Goal: Communication & Community: Ask a question

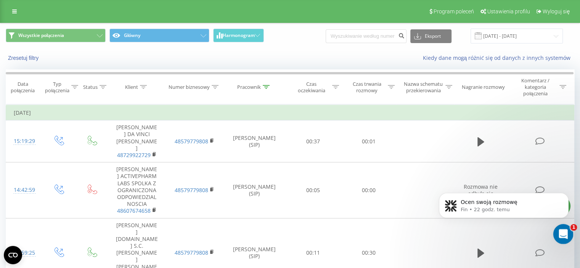
click at [563, 235] on icon "Otwórz komunikator Intercom" at bounding box center [562, 233] width 13 height 13
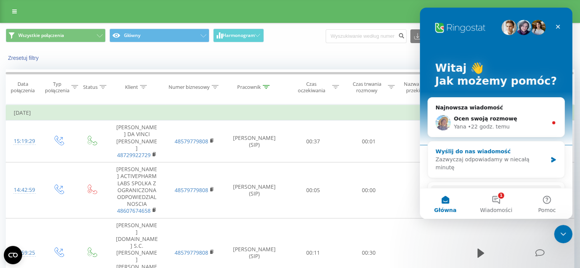
click at [487, 157] on div "Zazwyczaj odpowiadamy w niecałą minutę" at bounding box center [492, 164] width 112 height 16
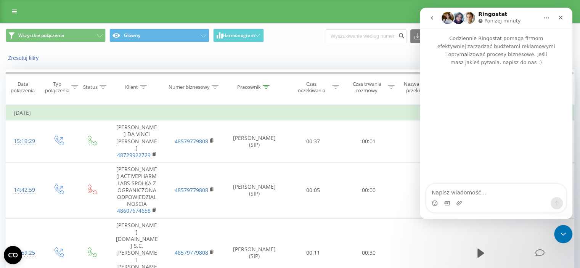
click at [457, 192] on textarea "Napisz wiadomość..." at bounding box center [496, 190] width 140 height 13
type textarea "F"
click at [437, 193] on textarea "Dzień dobry, proszę o przesłanie faktur do wszystkich wpłat z lipca i sirepnia …" at bounding box center [496, 183] width 140 height 28
click at [472, 195] on textarea "Dzień dobry, proszę o przesłanie faktur do wszystkich wpłat z lipca i sierpnia …" at bounding box center [496, 183] width 140 height 28
click at [471, 190] on textarea "Dzień dobry, proszę o przesłanie faktur do wszystkich wpłat z lipca i sierpnia …" at bounding box center [496, 183] width 140 height 28
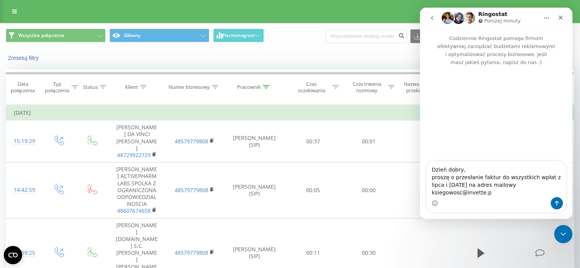
type textarea "Dzień dobry, proszę o przesłanie faktur do wszystkich wpłat z lipca i sierpnia …"
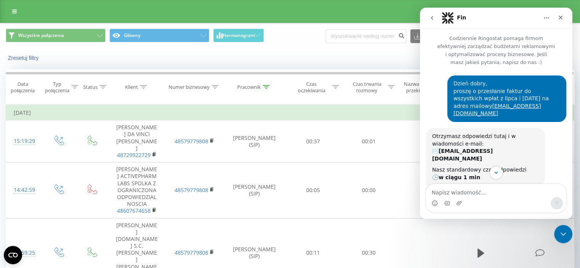
scroll to position [56, 0]
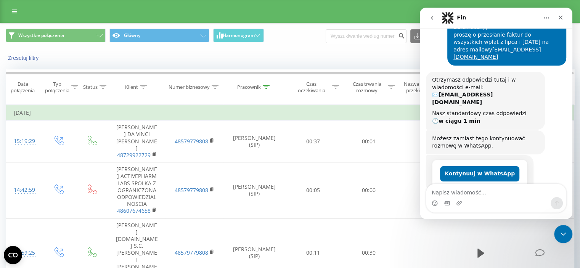
click at [463, 18] on h1 "Fin" at bounding box center [461, 18] width 9 height 6
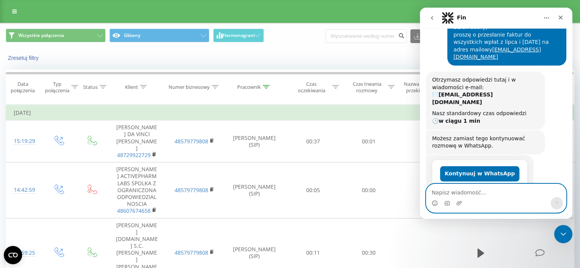
click at [482, 188] on textarea "Napisz wiadomość..." at bounding box center [496, 190] width 140 height 13
click at [469, 194] on textarea "Napisz wiadomość..." at bounding box center [496, 190] width 140 height 13
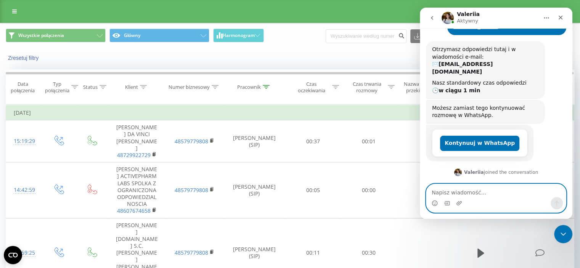
scroll to position [97, 0]
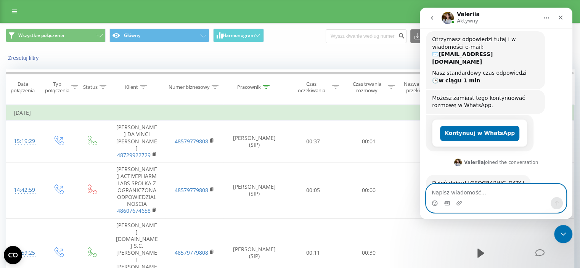
click at [462, 193] on textarea "Napisz wiadomość..." at bounding box center [496, 190] width 140 height 13
click at [444, 193] on textarea "Napisz wiadomość..." at bounding box center [496, 190] width 140 height 13
type textarea "D"
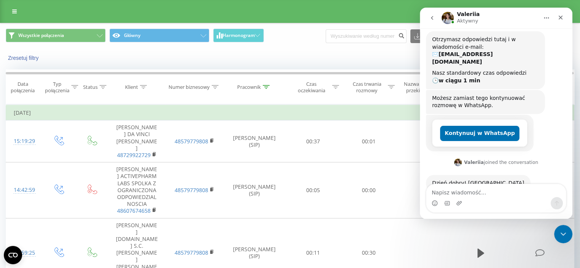
click at [540, 16] on button "Główna" at bounding box center [546, 18] width 14 height 14
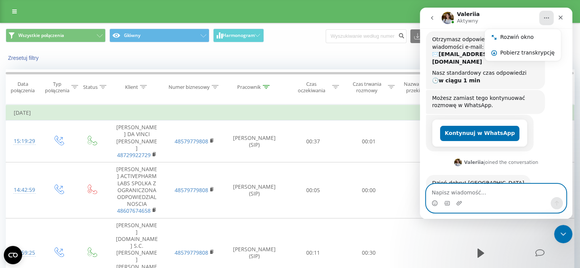
click at [495, 196] on textarea "Napisz wiadomość..." at bounding box center [496, 190] width 140 height 13
click at [493, 194] on textarea "Napisz wiadomość..." at bounding box center [496, 190] width 140 height 13
click at [468, 192] on textarea "Napisz wiadomość..." at bounding box center [496, 190] width 140 height 13
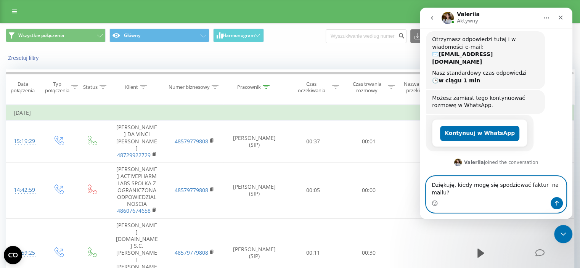
type textarea "Dziękuję, kiedy mogę się spodziewać faktur na mailu?"
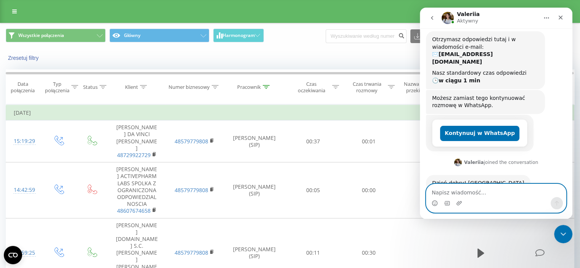
scroll to position [127, 0]
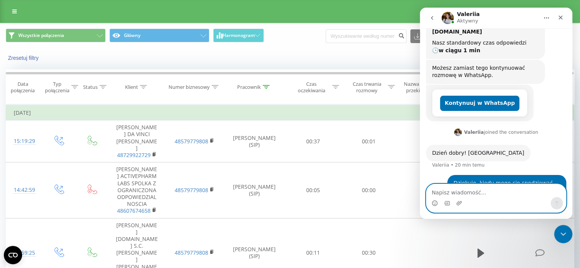
click at [445, 190] on textarea "Napisz wiadomość..." at bounding box center [496, 190] width 140 height 13
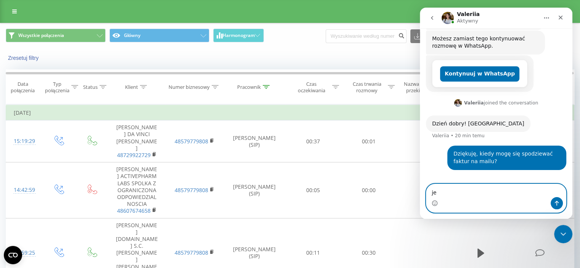
type textarea "j"
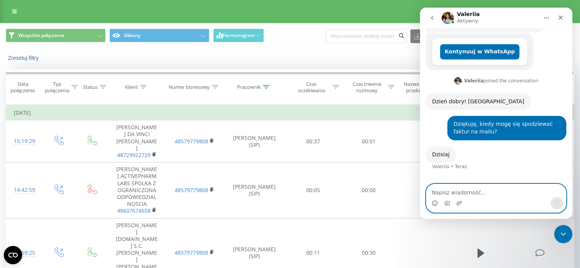
scroll to position [179, 0]
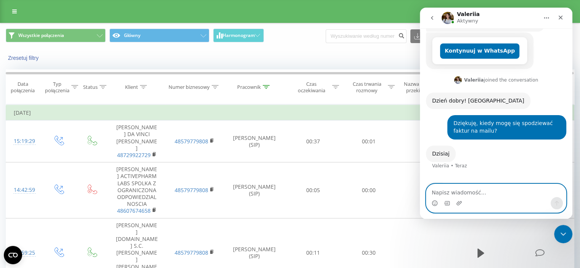
click at [465, 193] on textarea "Napisz wiadomość..." at bounding box center [496, 190] width 140 height 13
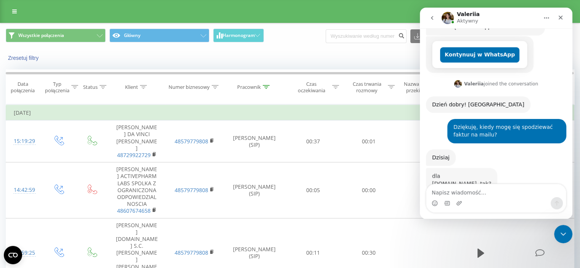
scroll to position [175, 0]
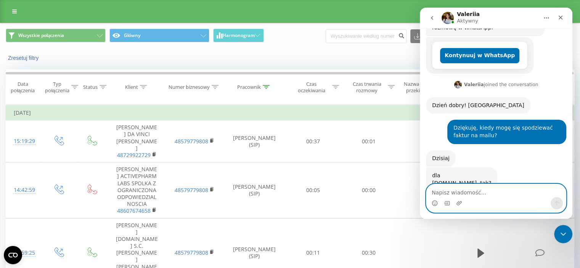
click at [455, 194] on textarea "Napisz wiadomość..." at bounding box center [496, 190] width 140 height 13
type textarea "tak dokładnie"
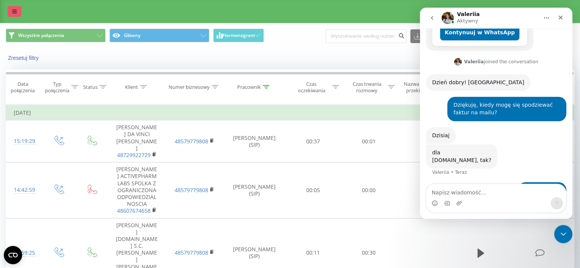
click at [12, 11] on link at bounding box center [15, 11] width 14 height 11
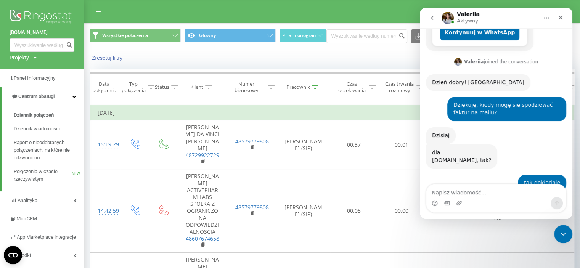
scroll to position [220, 0]
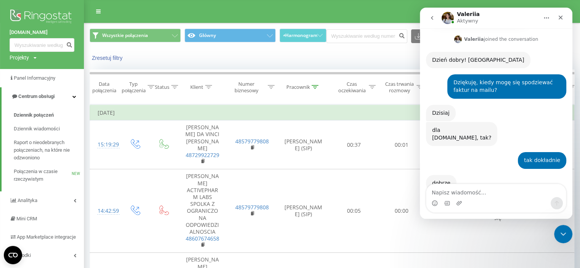
click at [544, 17] on icon "Główna" at bounding box center [546, 18] width 6 height 6
click at [20, 32] on link "[DOMAIN_NAME]" at bounding box center [42, 33] width 65 height 8
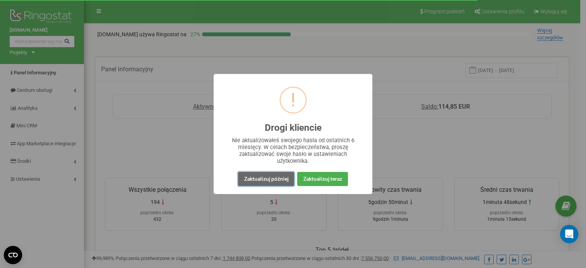
click at [284, 177] on button "Zaktualizuj później" at bounding box center [266, 179] width 56 height 14
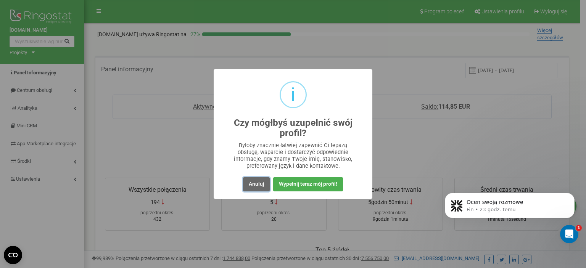
click at [251, 184] on button "Anuluj" at bounding box center [256, 184] width 27 height 14
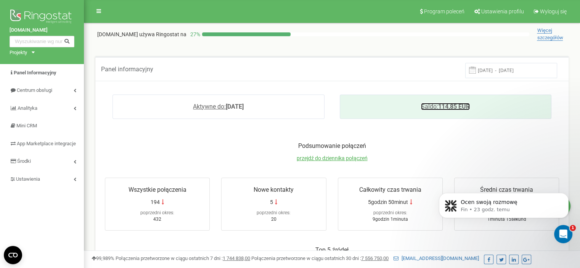
click at [433, 107] on span "Saldo:" at bounding box center [429, 106] width 17 height 7
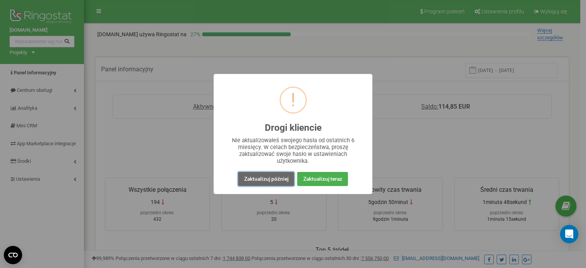
click at [257, 180] on button "Zaktualizuj później" at bounding box center [266, 179] width 56 height 14
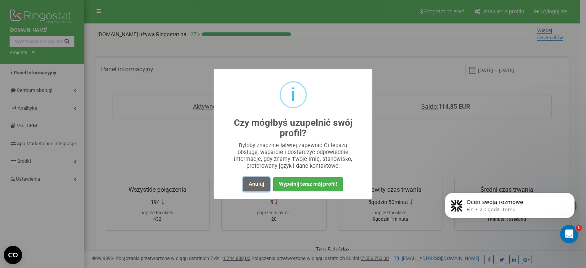
click at [248, 183] on button "Anuluj" at bounding box center [256, 184] width 27 height 14
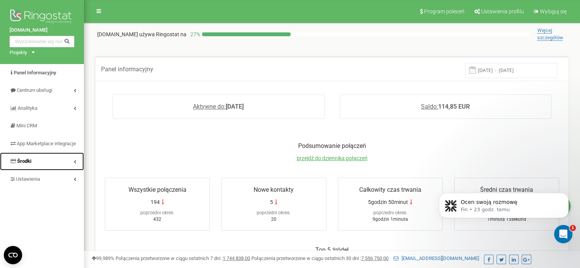
click at [39, 166] on link "Środki" at bounding box center [42, 162] width 84 height 18
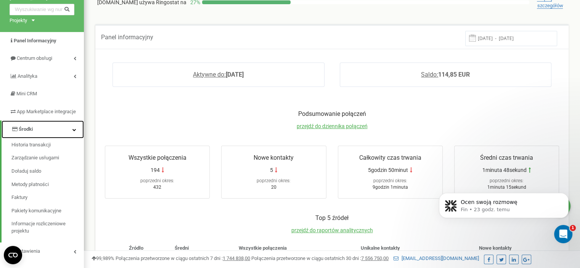
scroll to position [51, 0]
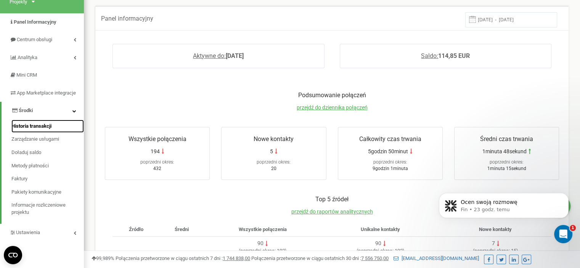
click at [43, 130] on span "Historia transakcji" at bounding box center [31, 126] width 40 height 7
